Goal: Task Accomplishment & Management: Use online tool/utility

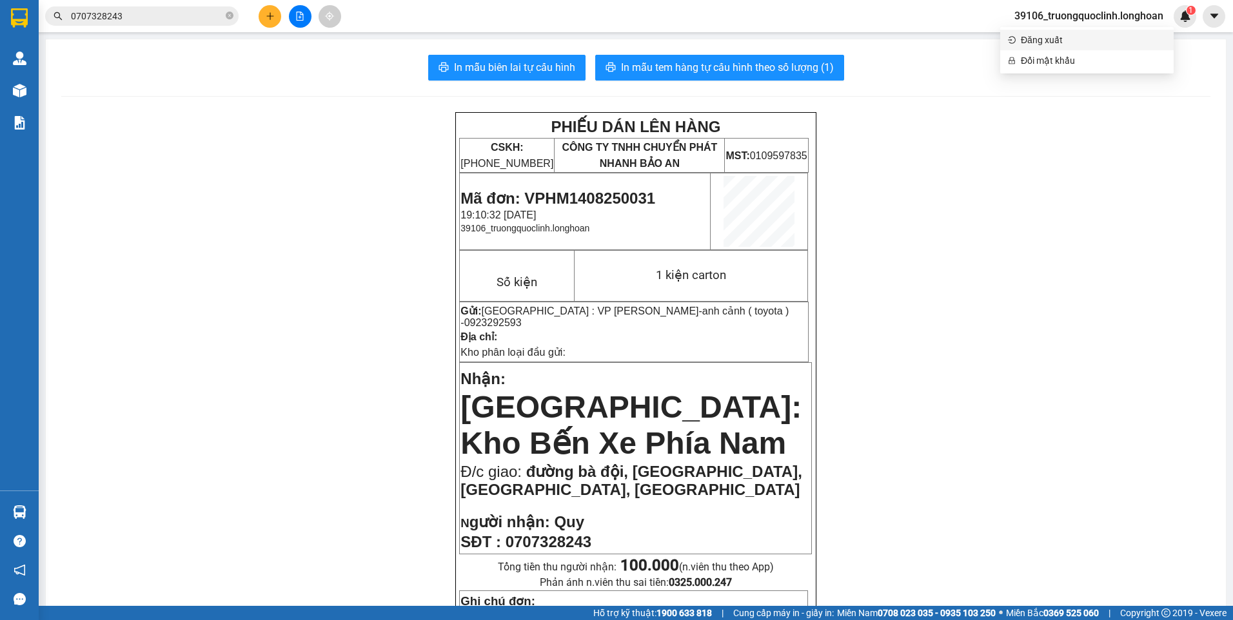
click at [1047, 40] on span "Đăng xuất" at bounding box center [1093, 40] width 145 height 14
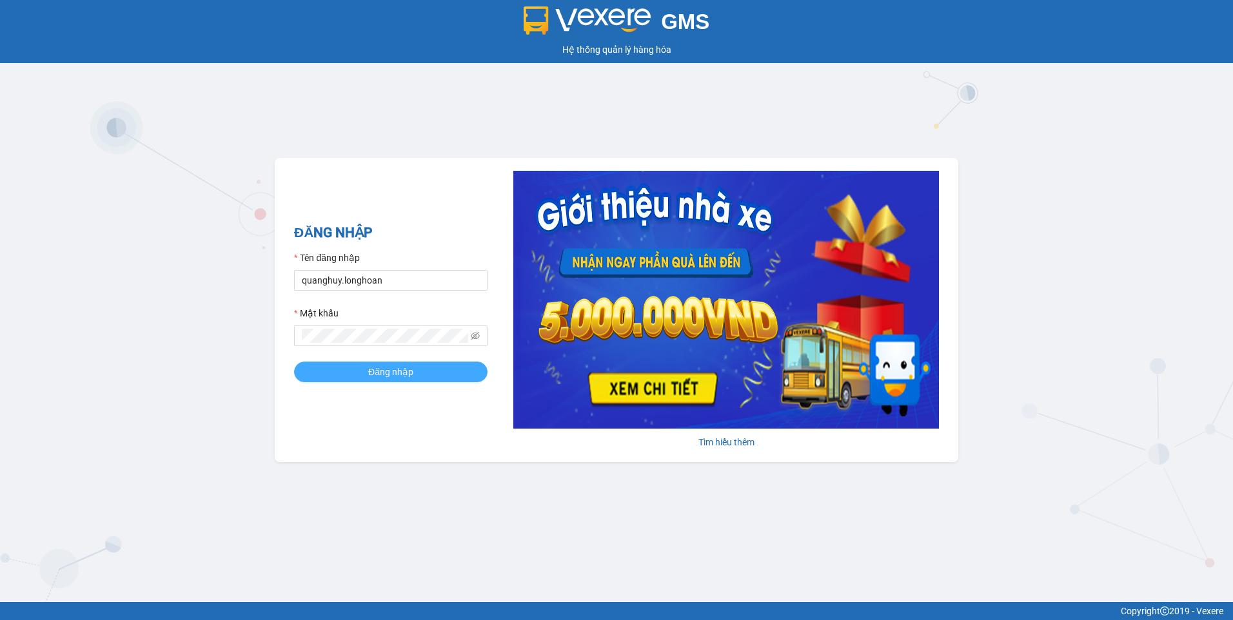
click at [356, 368] on button "Đăng nhập" at bounding box center [390, 372] width 193 height 21
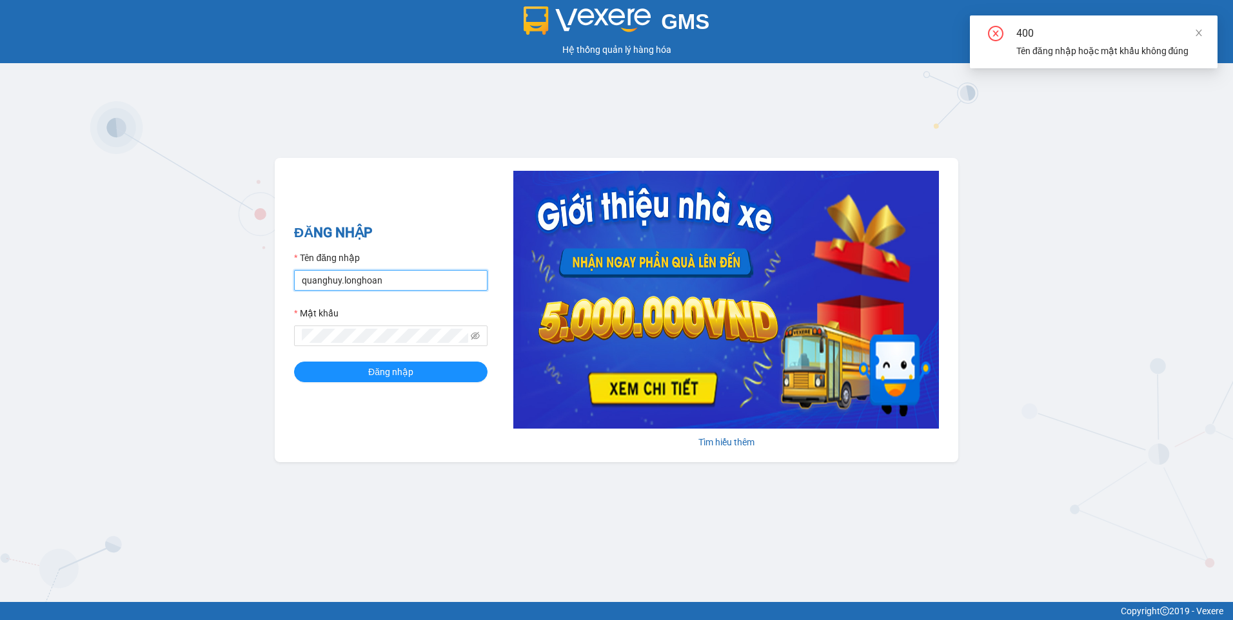
click at [387, 279] on input "quanghuy.longhoan" at bounding box center [390, 280] width 193 height 21
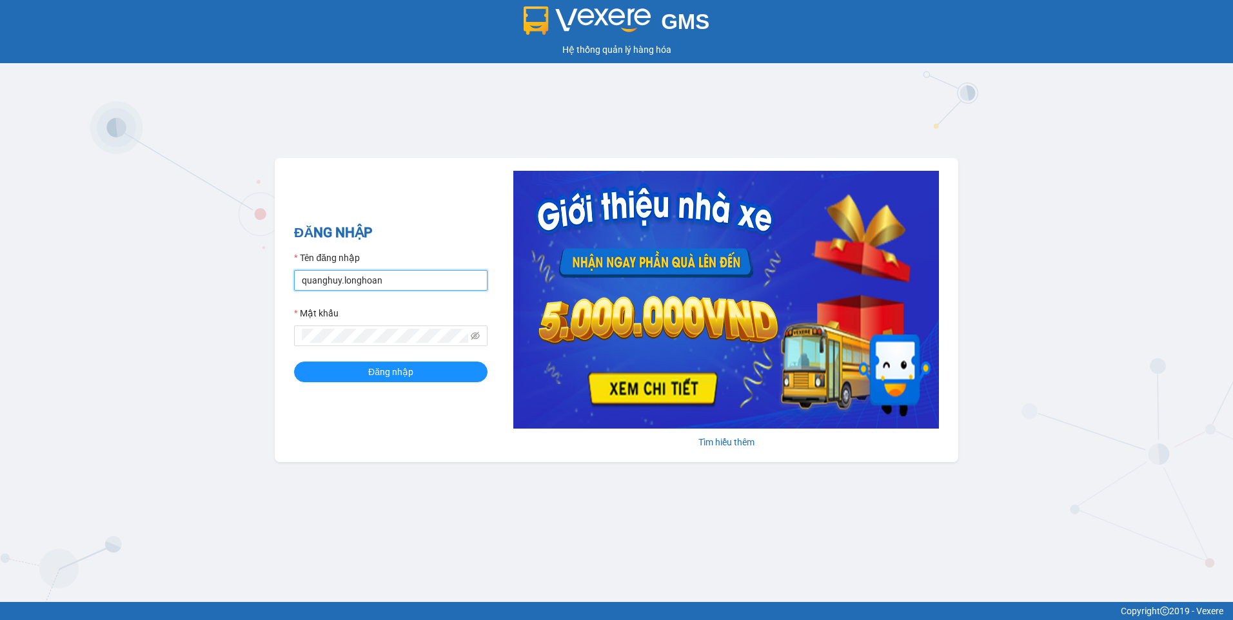
click at [407, 277] on input "quanghuy.longhoan" at bounding box center [390, 280] width 193 height 21
click at [406, 277] on input "quanghuy.longhoan" at bounding box center [390, 280] width 193 height 21
type input "truongquoclinh.longhoan"
click at [475, 332] on icon "eye-invisible" at bounding box center [475, 336] width 9 height 9
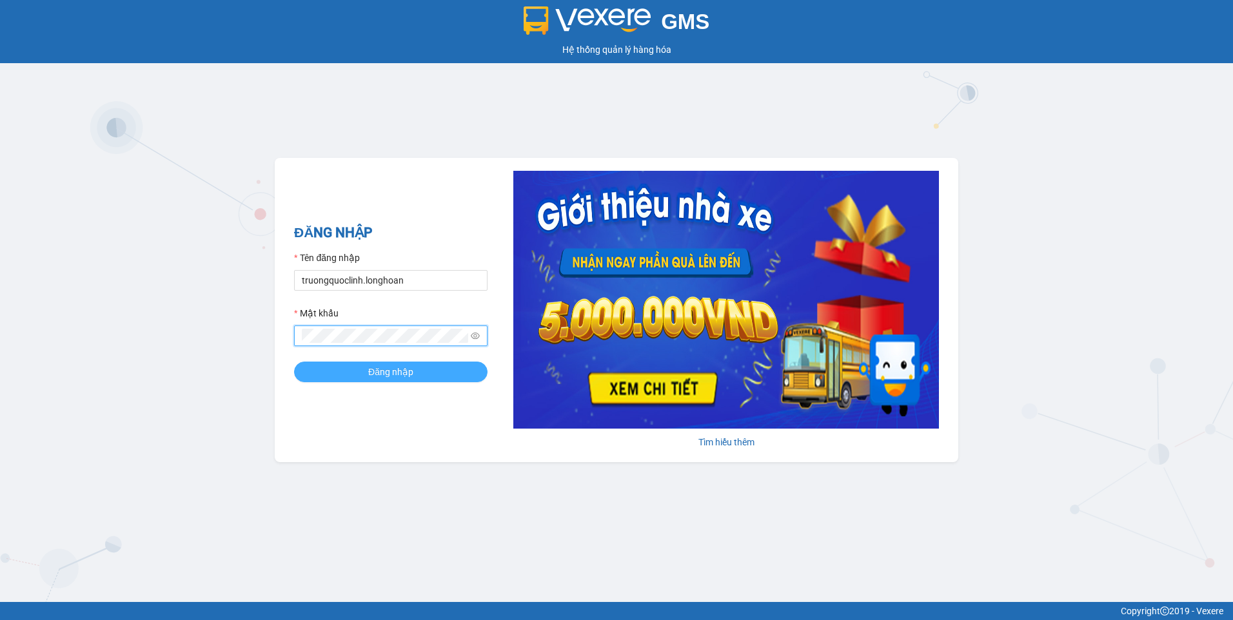
click at [300, 371] on button "Đăng nhập" at bounding box center [390, 372] width 193 height 21
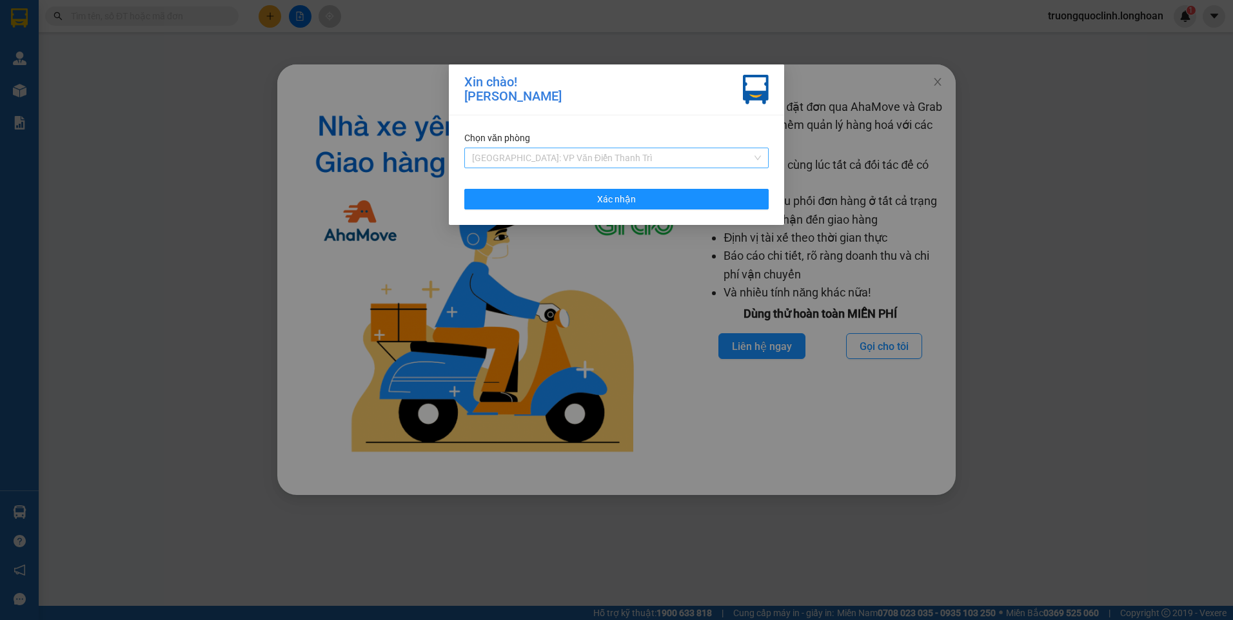
click at [588, 161] on span "Hà Nội: VP Văn Điển Thanh Trì" at bounding box center [616, 157] width 289 height 19
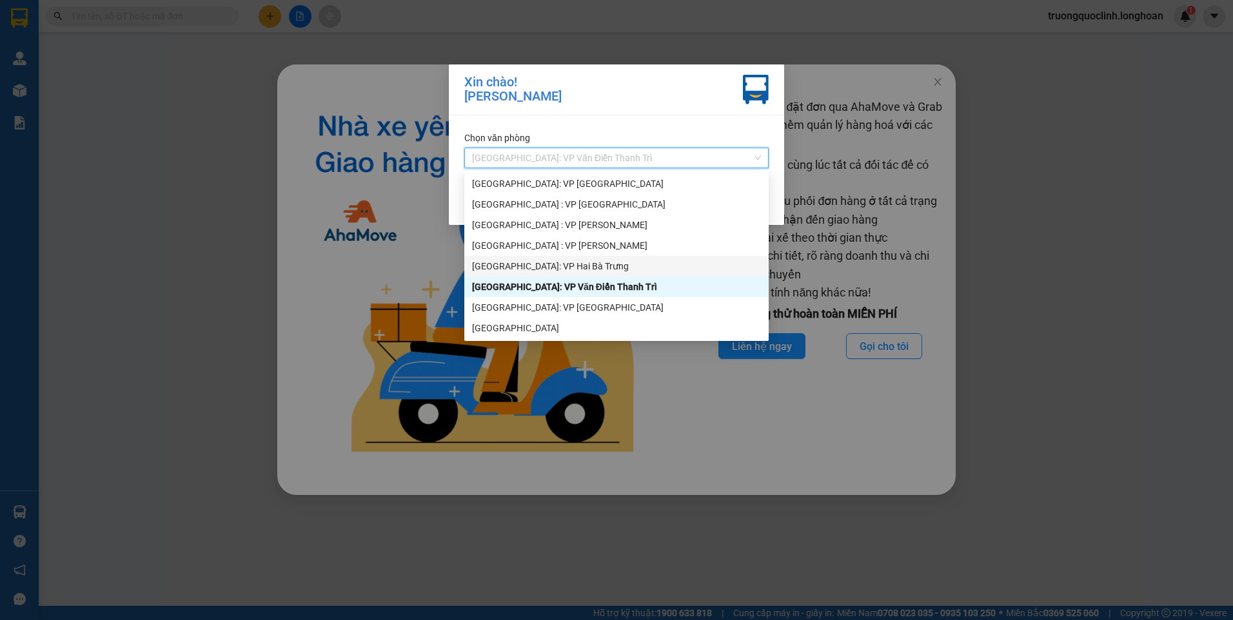
click at [545, 268] on div "[GEOGRAPHIC_DATA]: VP Hai Bà Trưng" at bounding box center [616, 266] width 289 height 14
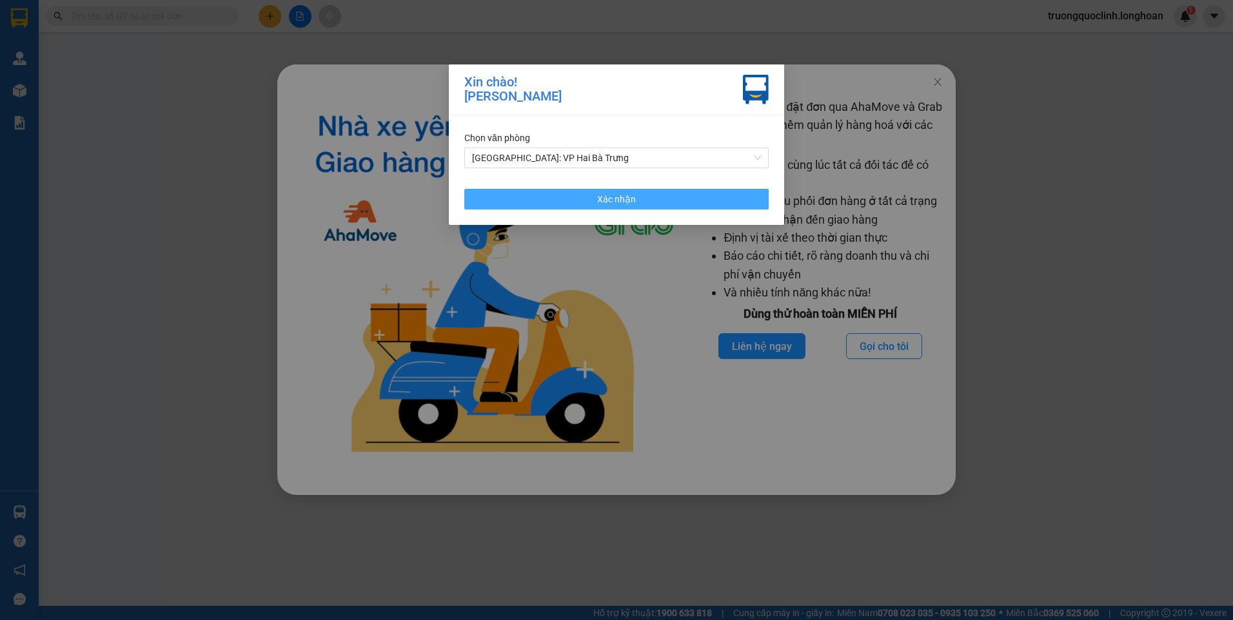
click at [556, 190] on button "Xác nhận" at bounding box center [616, 199] width 304 height 21
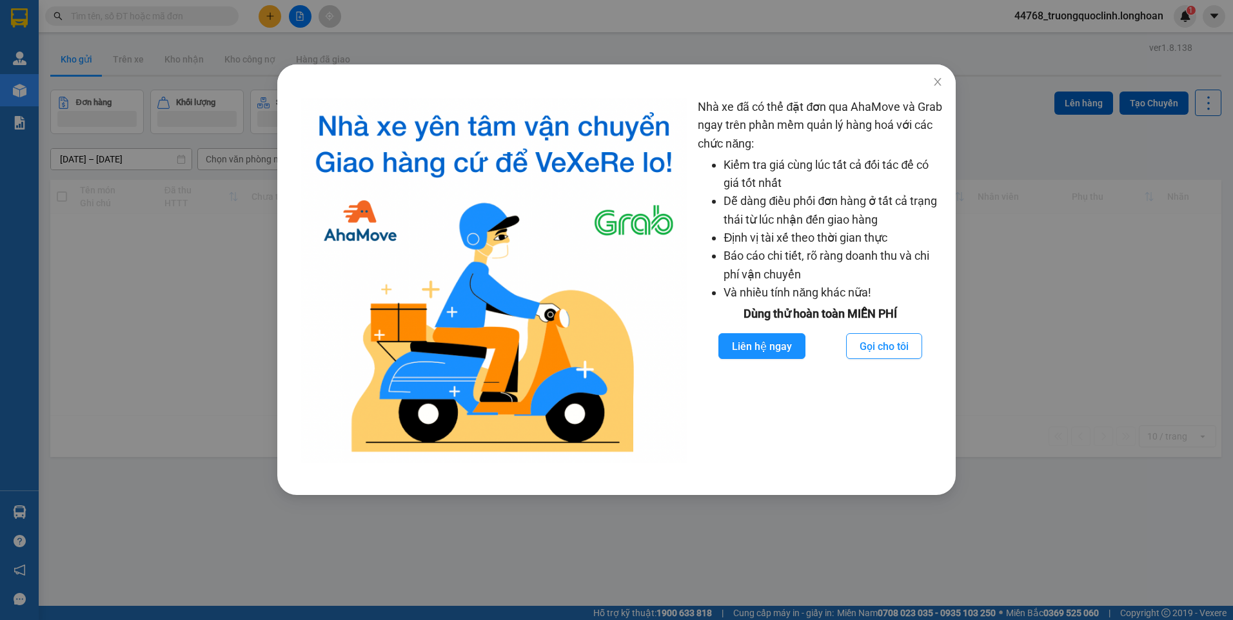
click at [107, 237] on div "Nhà xe đã có thể đặt đơn qua AhaMove và Grab ngay trên phần mềm quản lý hàng ho…" at bounding box center [616, 310] width 1233 height 620
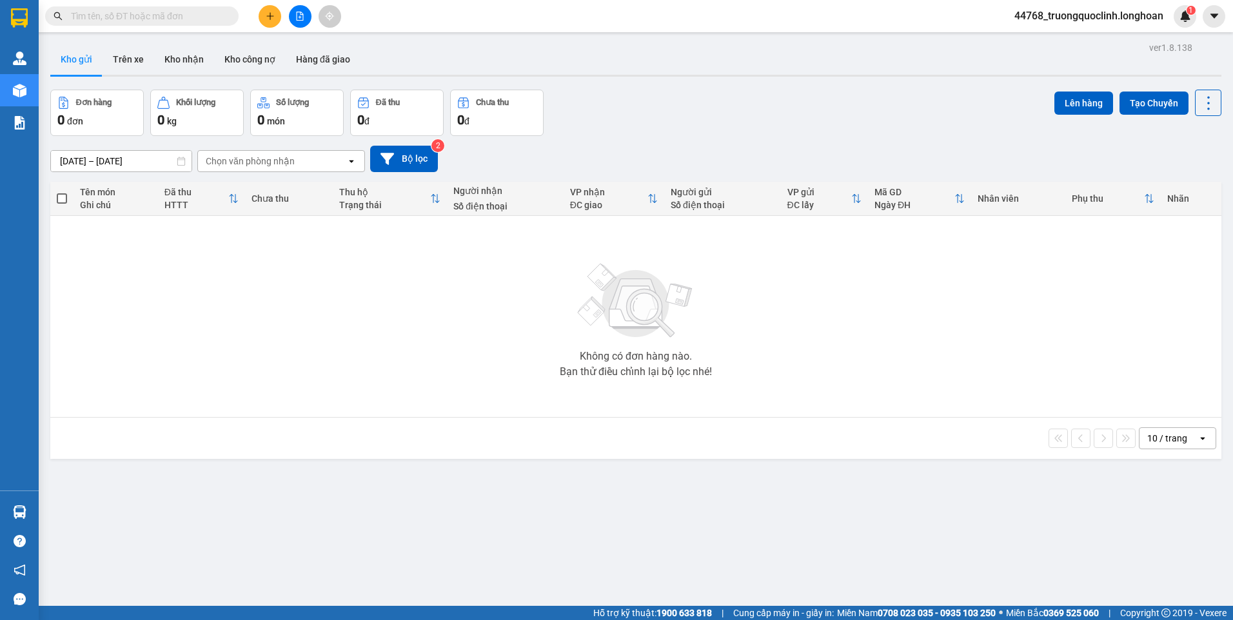
click at [297, 15] on icon "file-add" at bounding box center [299, 16] width 9 height 9
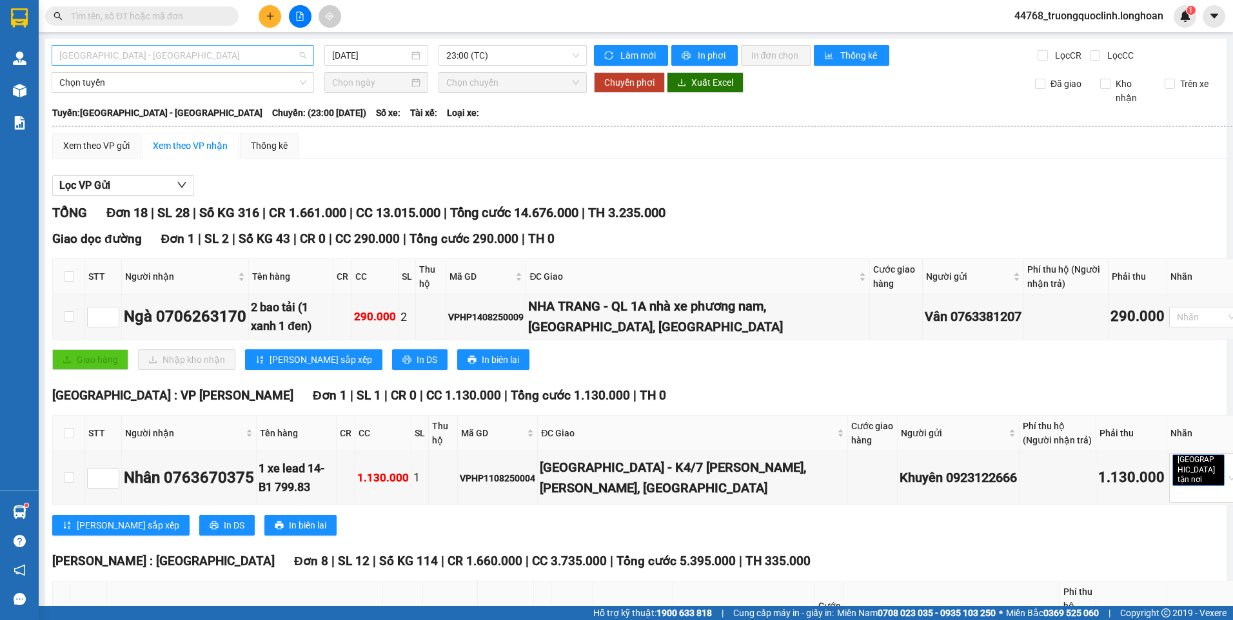
click at [261, 54] on span "Hải Phòng - Hà Nội" at bounding box center [182, 55] width 247 height 19
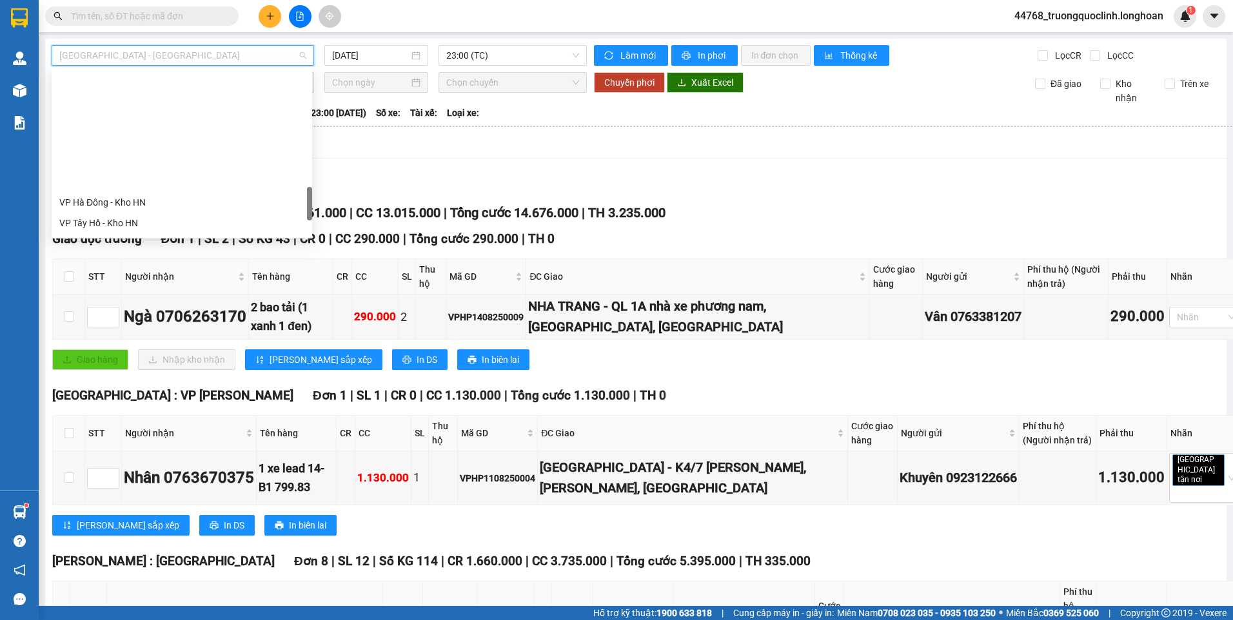
scroll to position [709, 0]
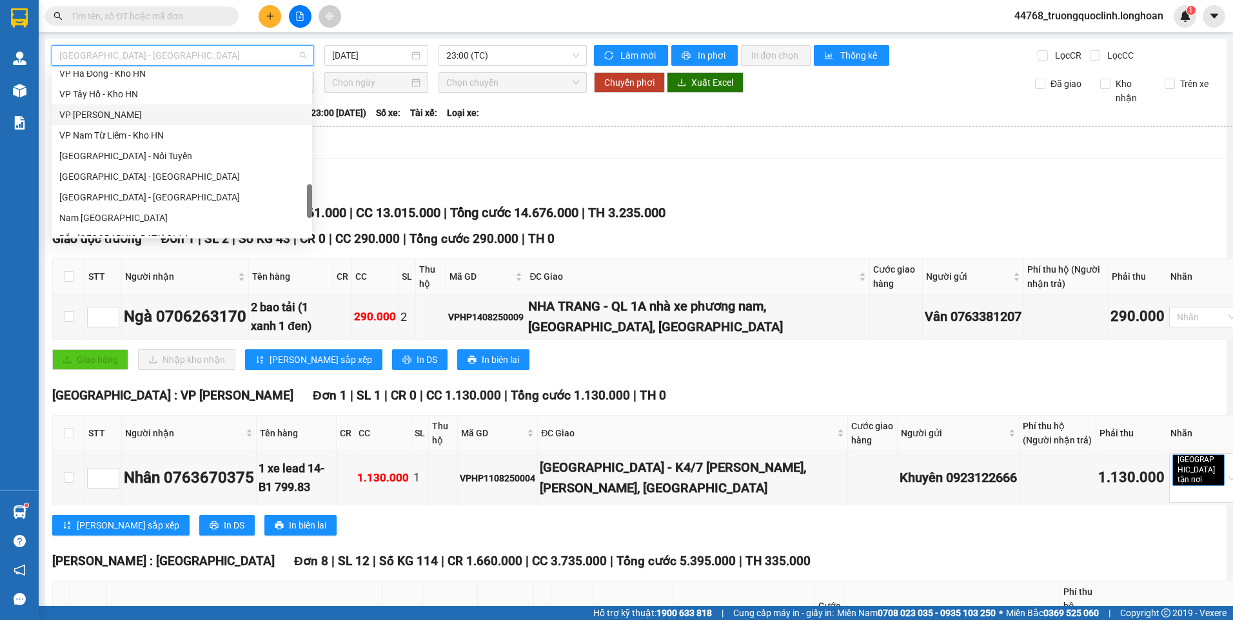
click at [130, 116] on div "VP Hoàng Mai - Kho HN" at bounding box center [181, 115] width 245 height 14
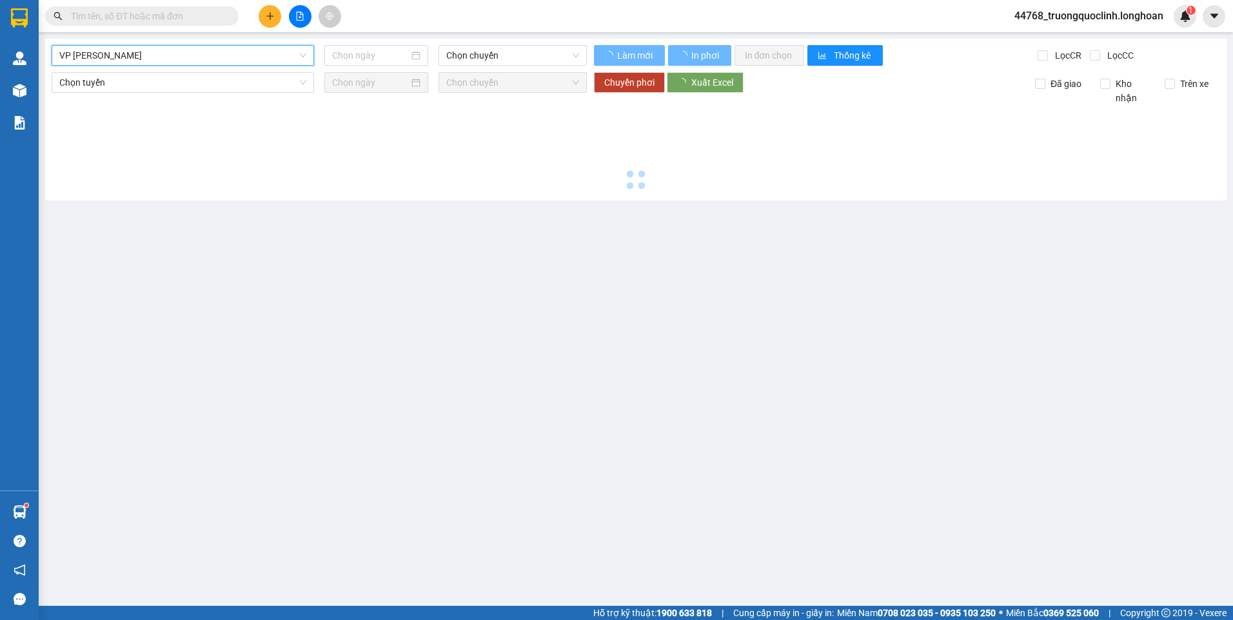
type input "14/08/2025"
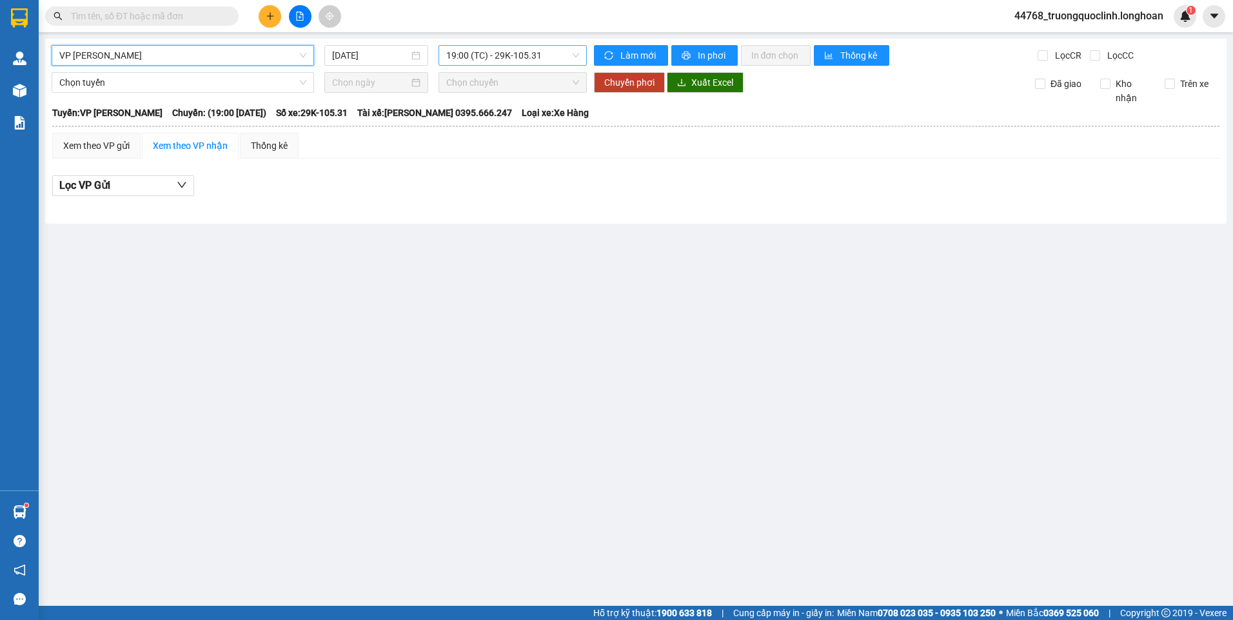
click at [499, 57] on span "19:00 (TC) - 29K-105.31" at bounding box center [513, 55] width 134 height 19
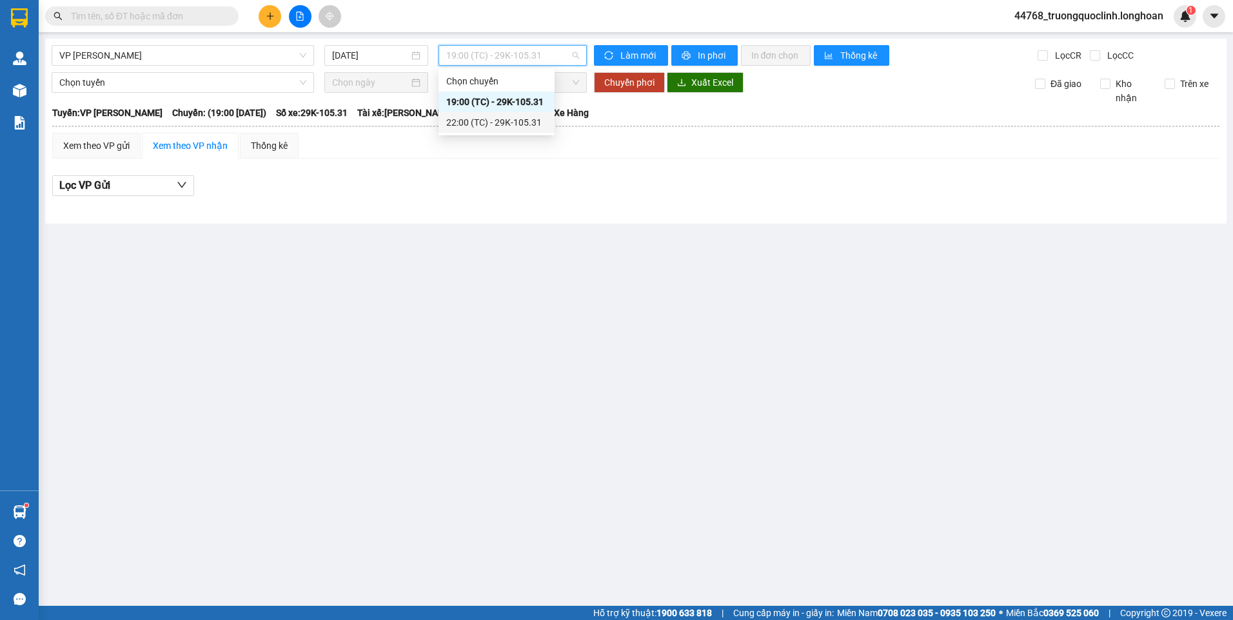
click at [485, 118] on div "22:00 (TC) - 29K-105.31" at bounding box center [496, 122] width 101 height 14
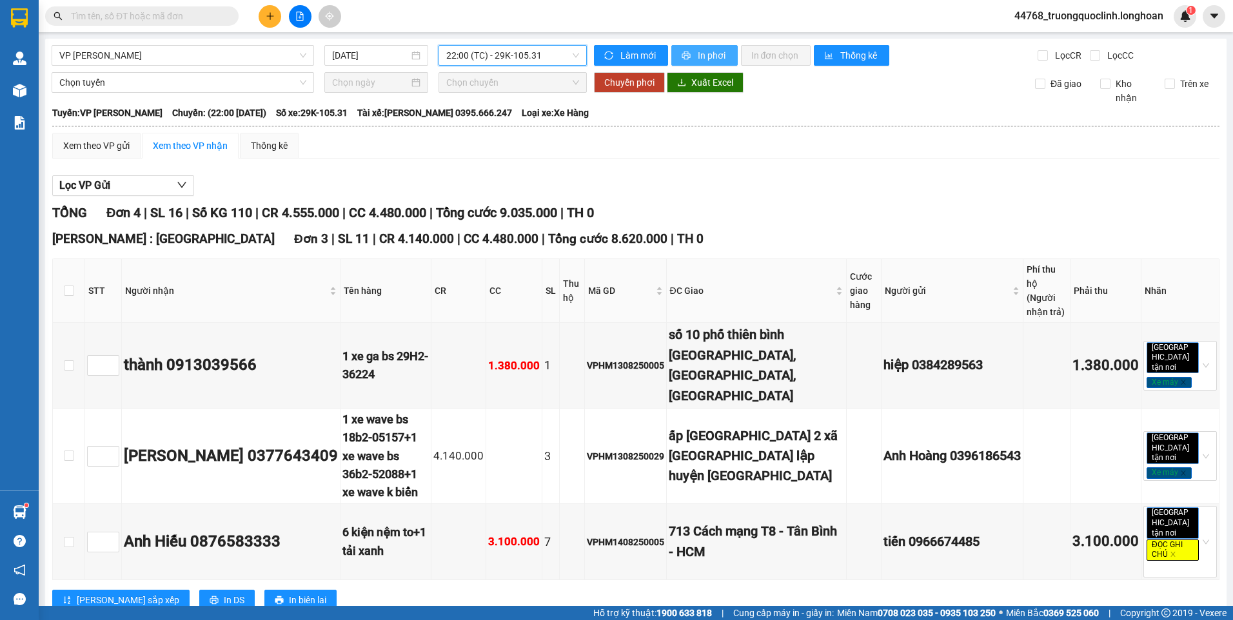
click at [698, 54] on span "In phơi" at bounding box center [713, 55] width 30 height 14
click at [507, 63] on span "22:00 (TC) - 29K-105.31" at bounding box center [513, 55] width 134 height 19
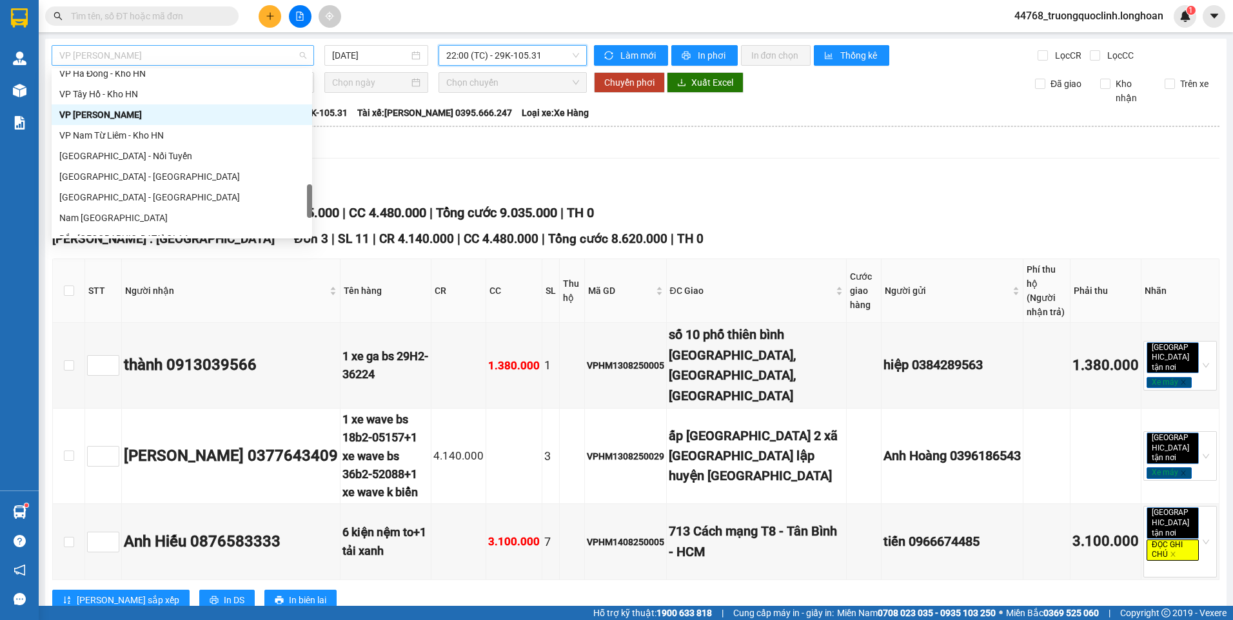
click at [161, 53] on span "VP Hoàng Mai - Kho HN" at bounding box center [182, 55] width 247 height 19
click at [135, 110] on div "VP Hoàng Mai - Kho HN" at bounding box center [181, 115] width 245 height 14
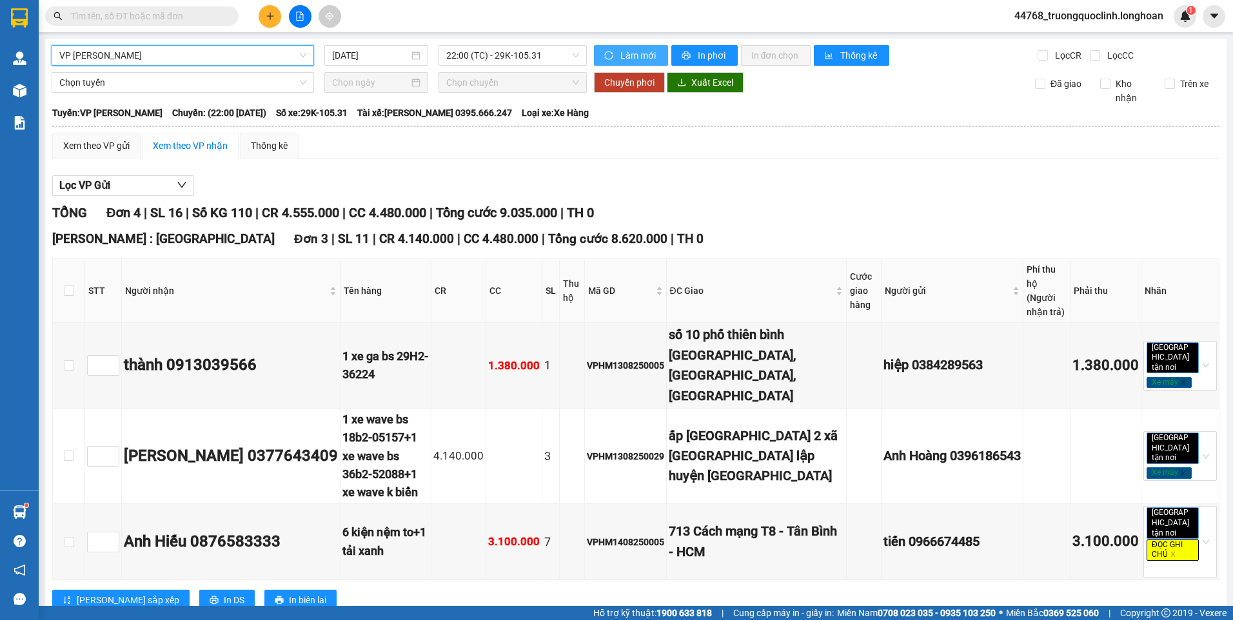
click at [610, 57] on span "sync" at bounding box center [609, 56] width 11 height 10
click at [535, 57] on span "22:00 (TC) - 29K-105.31" at bounding box center [513, 55] width 134 height 19
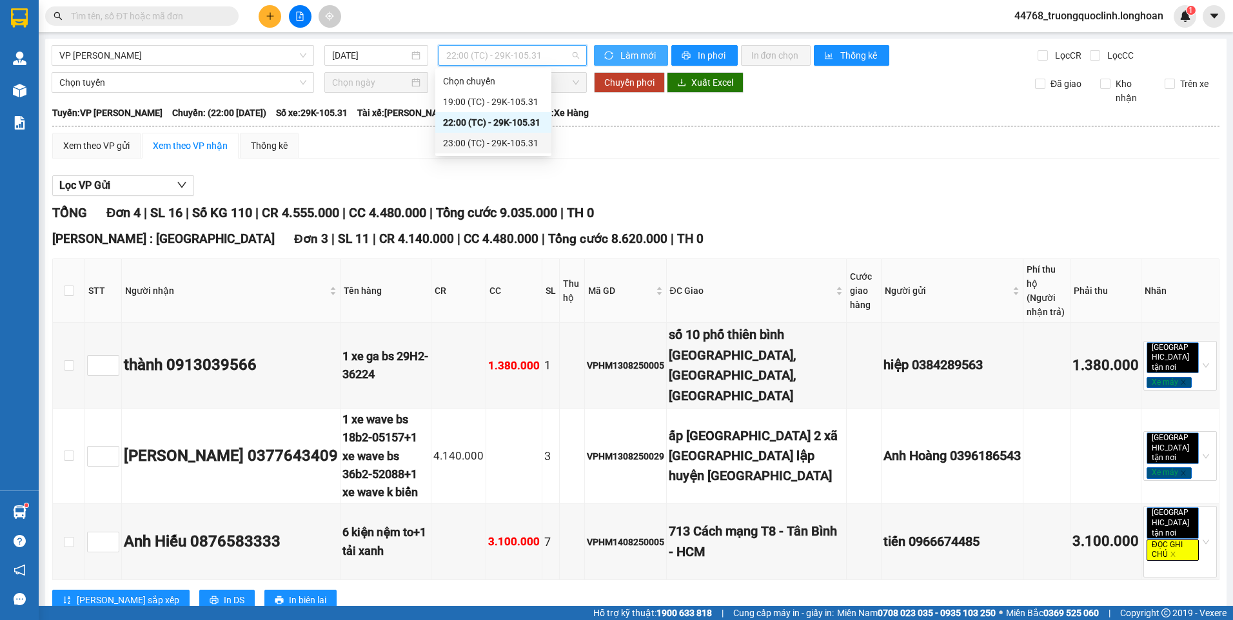
click at [493, 140] on div "23:00 (TC) - 29K-105.31" at bounding box center [493, 143] width 101 height 14
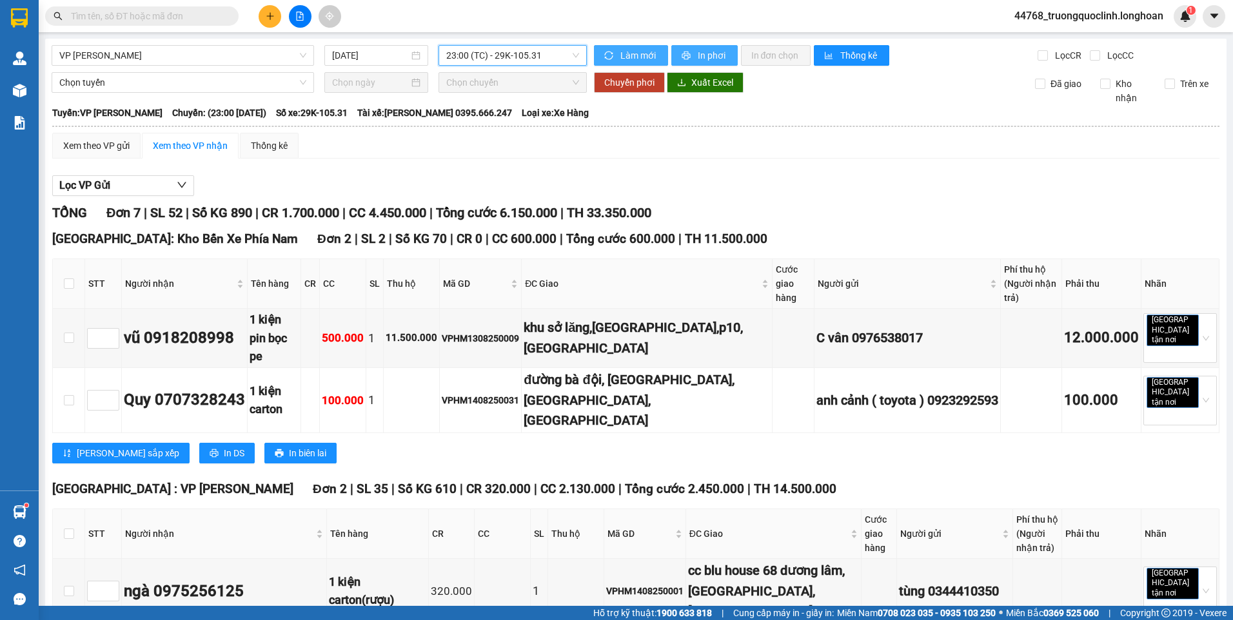
click at [691, 56] on button "In phơi" at bounding box center [704, 55] width 66 height 21
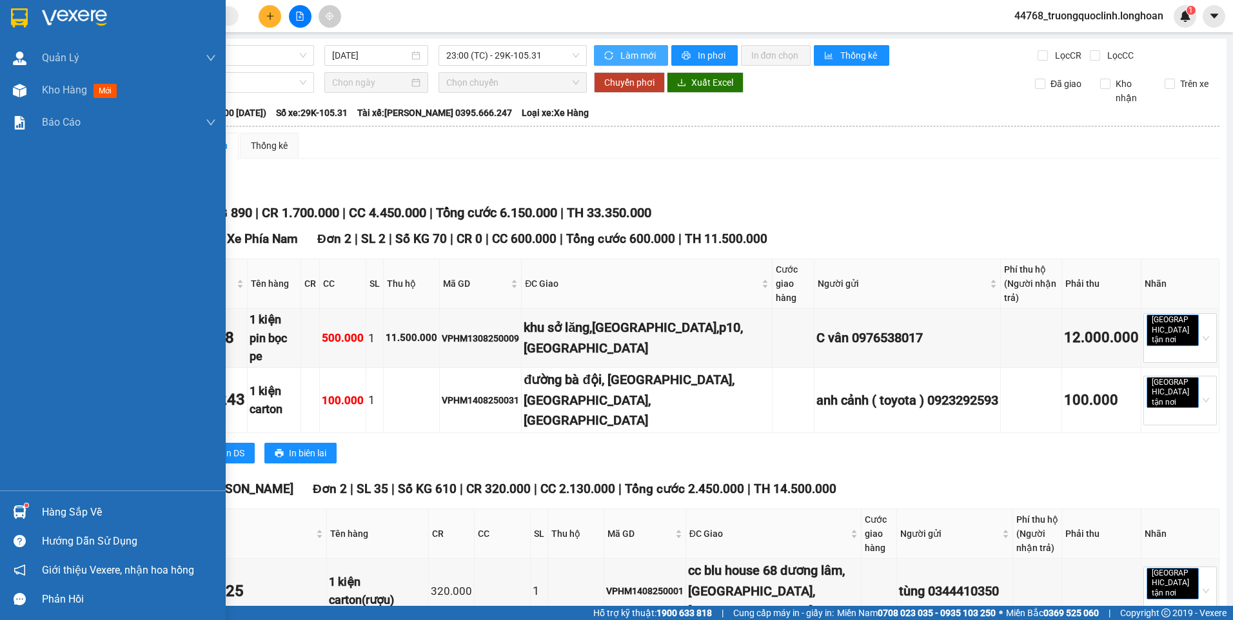
click at [25, 16] on img at bounding box center [19, 17] width 17 height 19
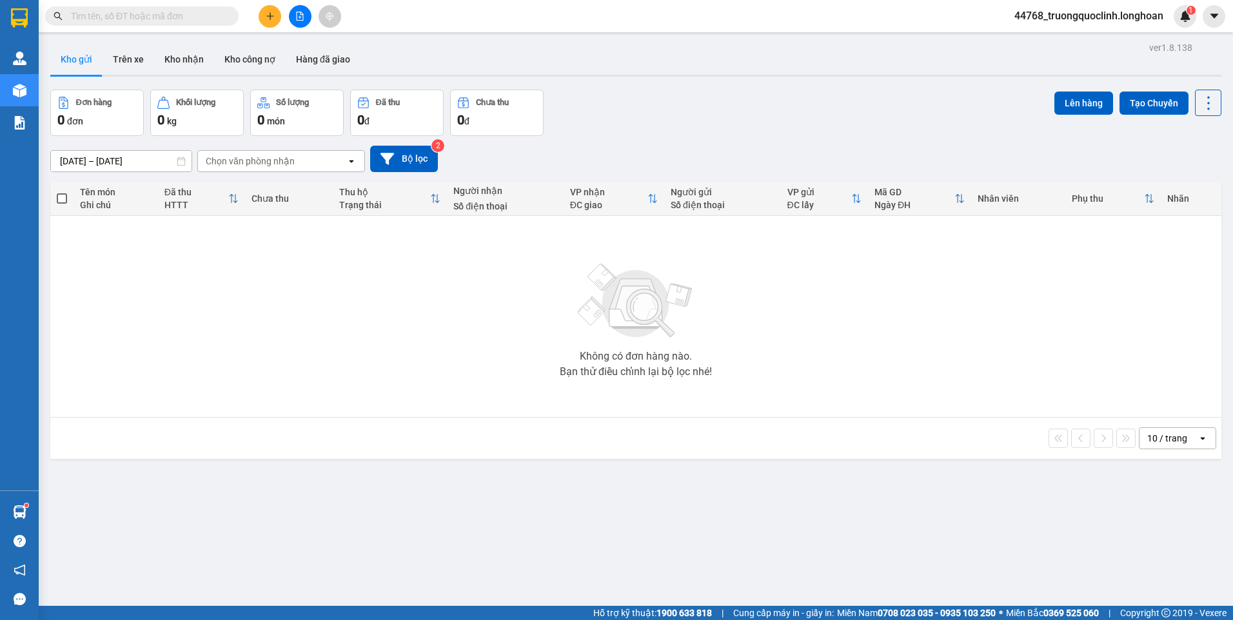
click at [277, 15] on button at bounding box center [270, 16] width 23 height 23
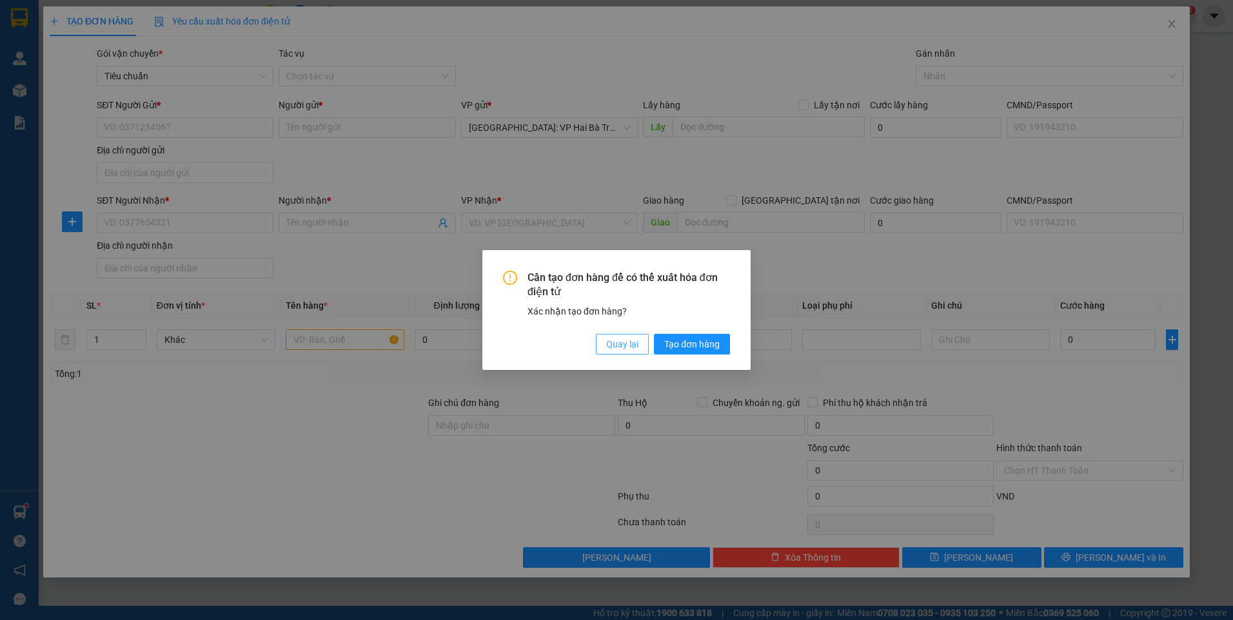
click at [625, 340] on span "Quay lại" at bounding box center [622, 344] width 32 height 14
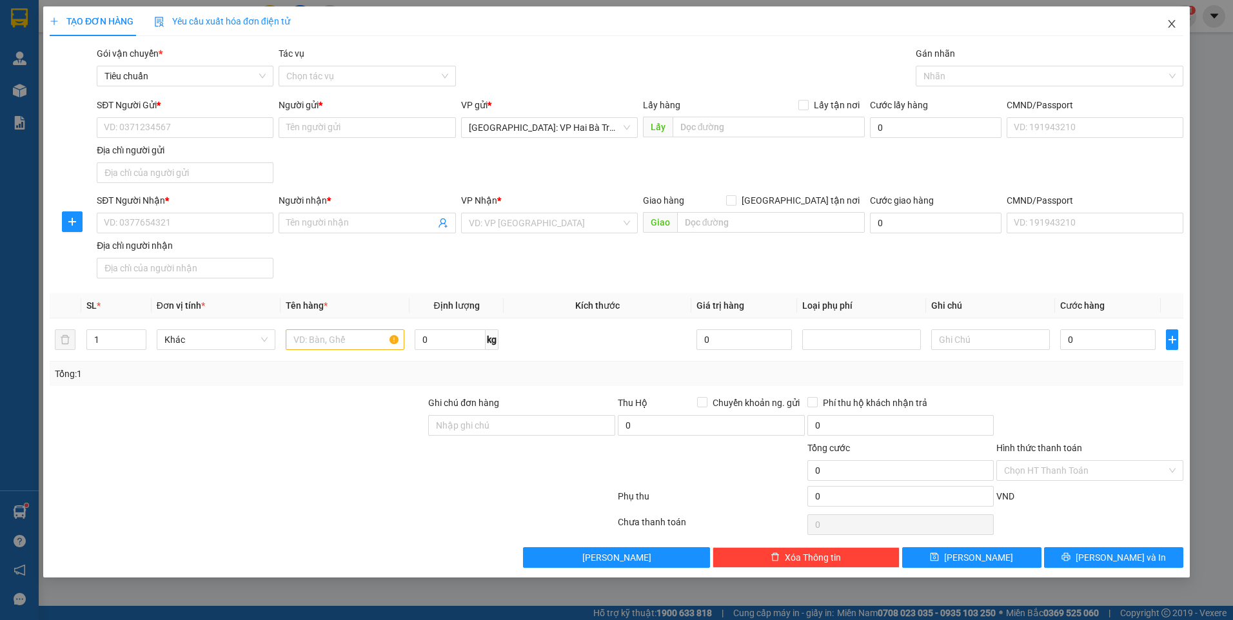
click at [1170, 30] on span "Close" at bounding box center [1172, 24] width 36 height 36
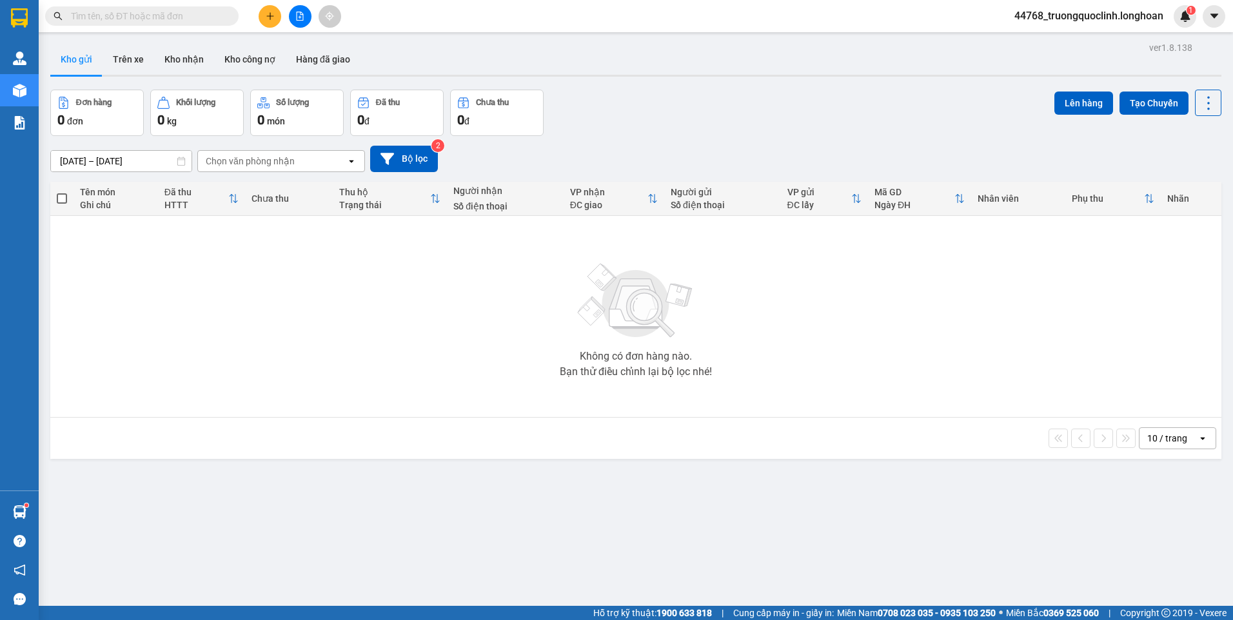
click at [1123, 14] on span "44768_truongquoclinh.longhoan" at bounding box center [1089, 16] width 170 height 16
click at [1060, 39] on span "Đăng xuất" at bounding box center [1094, 40] width 144 height 14
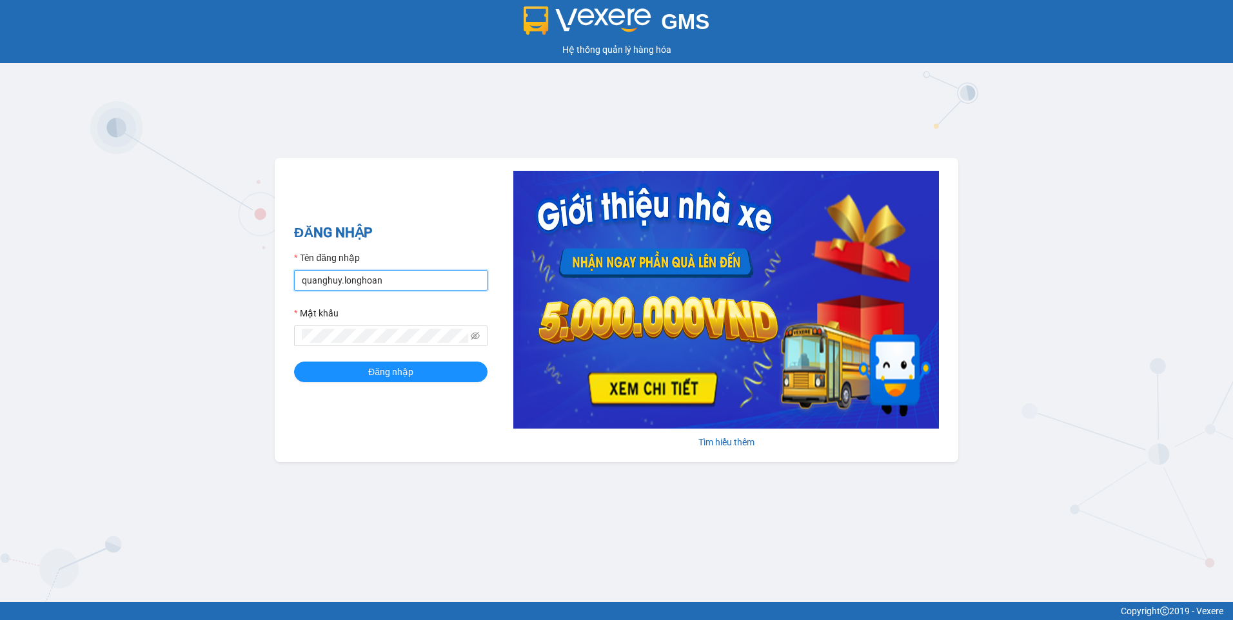
click at [394, 275] on input "quanghuy.longhoan" at bounding box center [390, 280] width 193 height 21
type input "truongquoclinh.longhoan"
click at [304, 371] on button "Đăng nhập" at bounding box center [390, 372] width 193 height 21
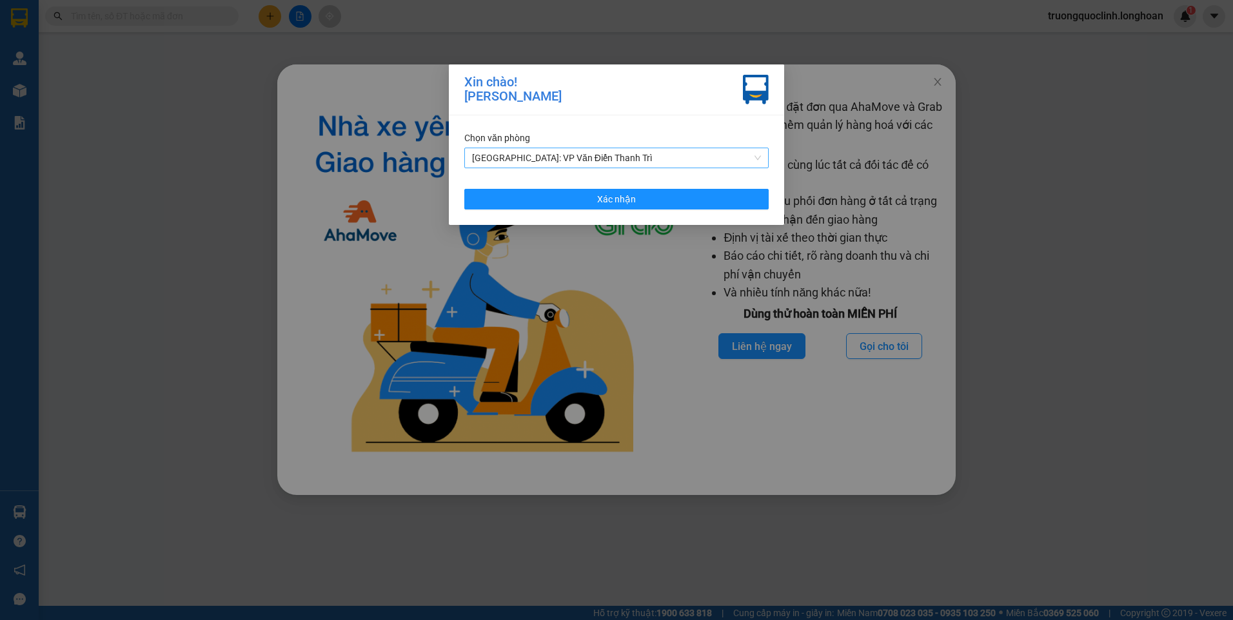
click at [577, 161] on span "Hà Nội: VP Văn Điển Thanh Trì" at bounding box center [616, 157] width 289 height 19
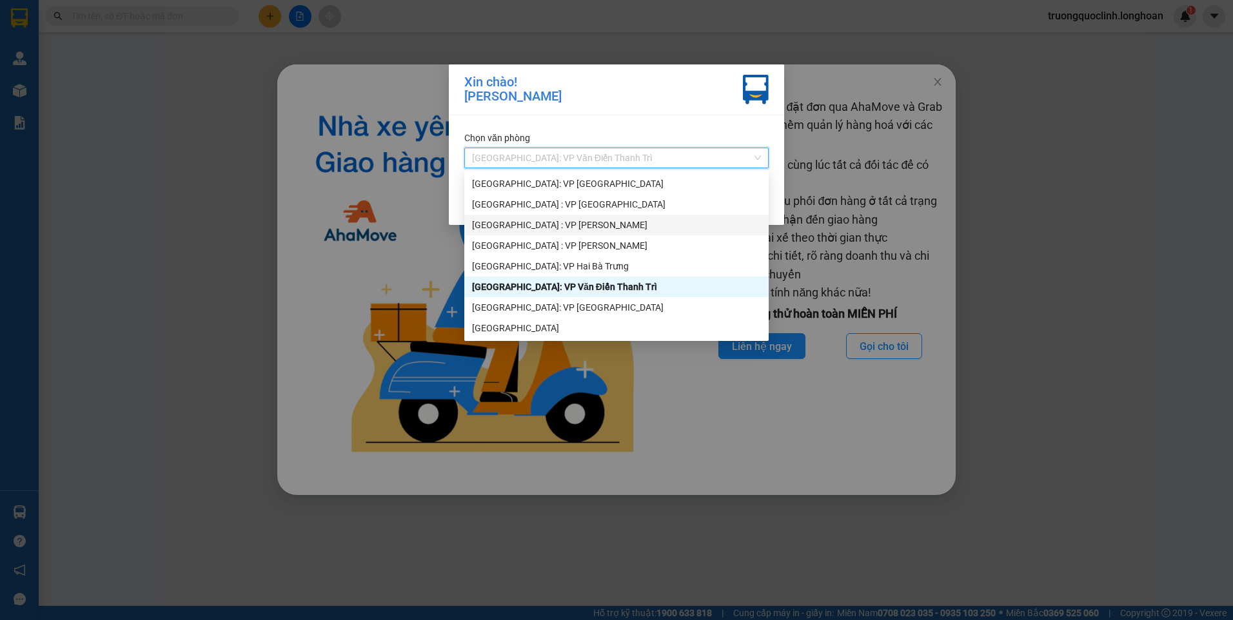
click at [566, 221] on div "[GEOGRAPHIC_DATA] : VP [PERSON_NAME]" at bounding box center [616, 225] width 289 height 14
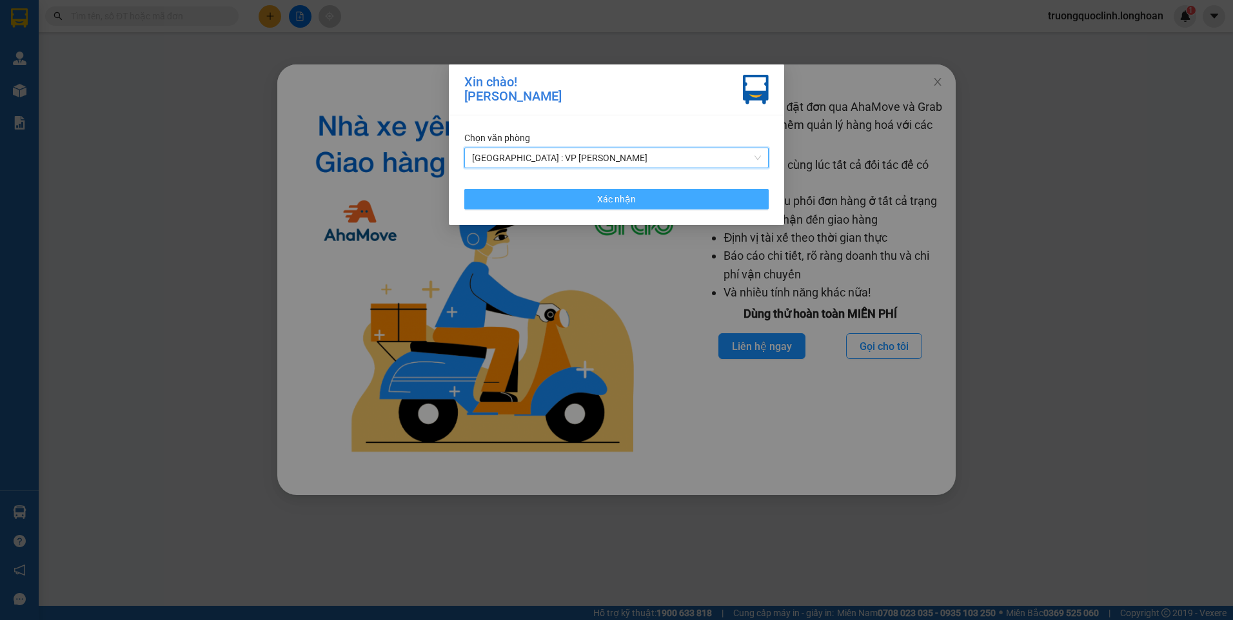
click at [589, 195] on button "Xác nhận" at bounding box center [616, 199] width 304 height 21
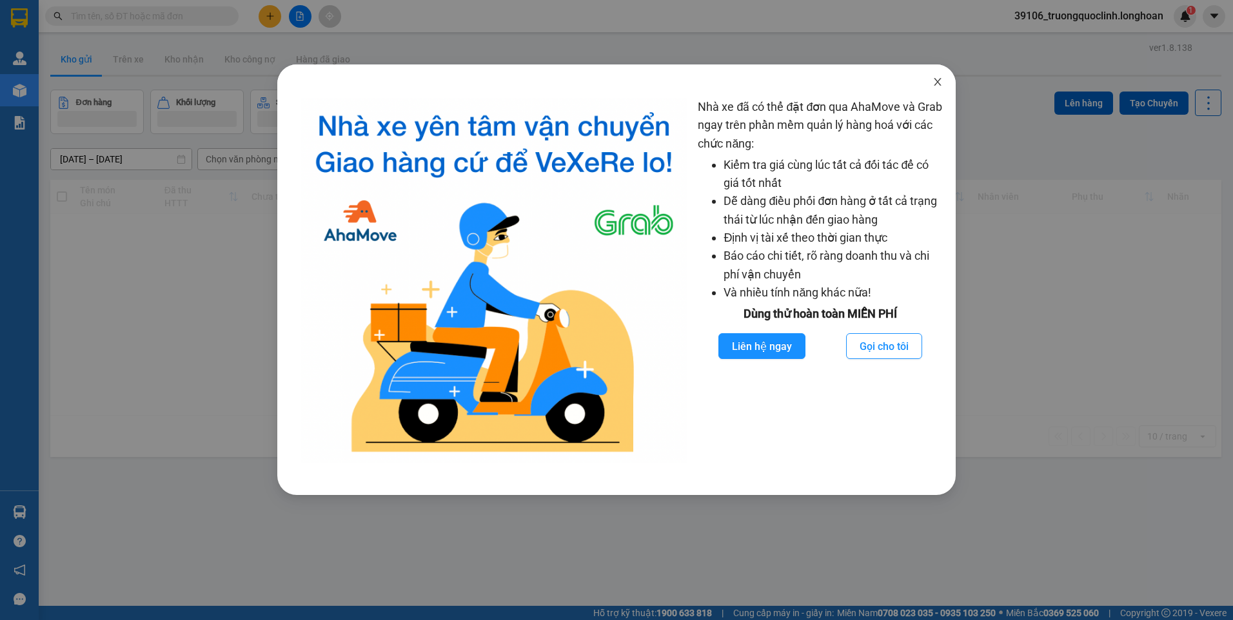
click at [936, 80] on icon "close" at bounding box center [938, 82] width 10 height 10
